Goal: Navigation & Orientation: Find specific page/section

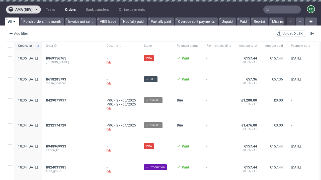
click at [23, 10] on span "ama (dev)" at bounding box center [23, 10] width 17 height 4
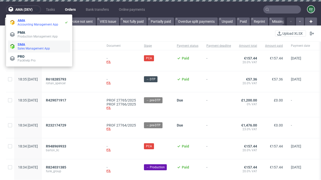
click at [39, 47] on span "Sales Management App" at bounding box center [43, 49] width 51 height 4
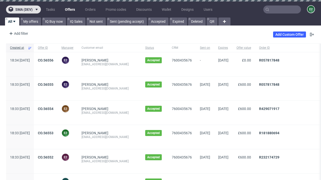
click at [23, 10] on span "sma (dev)" at bounding box center [23, 10] width 17 height 4
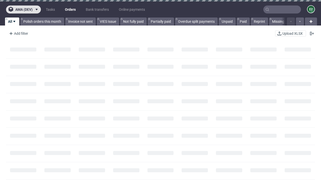
click at [23, 10] on span "ama (dev)" at bounding box center [23, 10] width 17 height 4
